Goal: Task Accomplishment & Management: Manage account settings

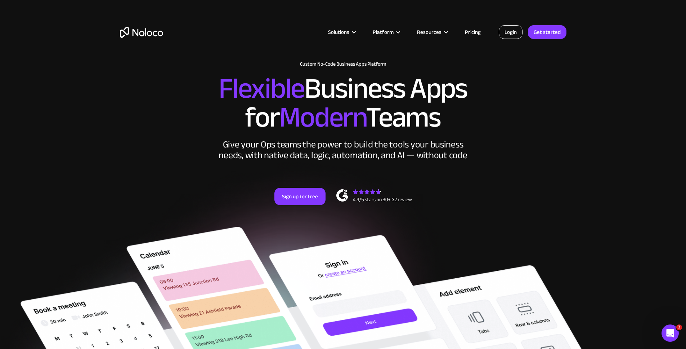
click at [502, 36] on link "Login" at bounding box center [511, 32] width 24 height 14
click at [515, 28] on link "Login" at bounding box center [511, 32] width 24 height 14
